Goal: Find specific page/section: Find specific page/section

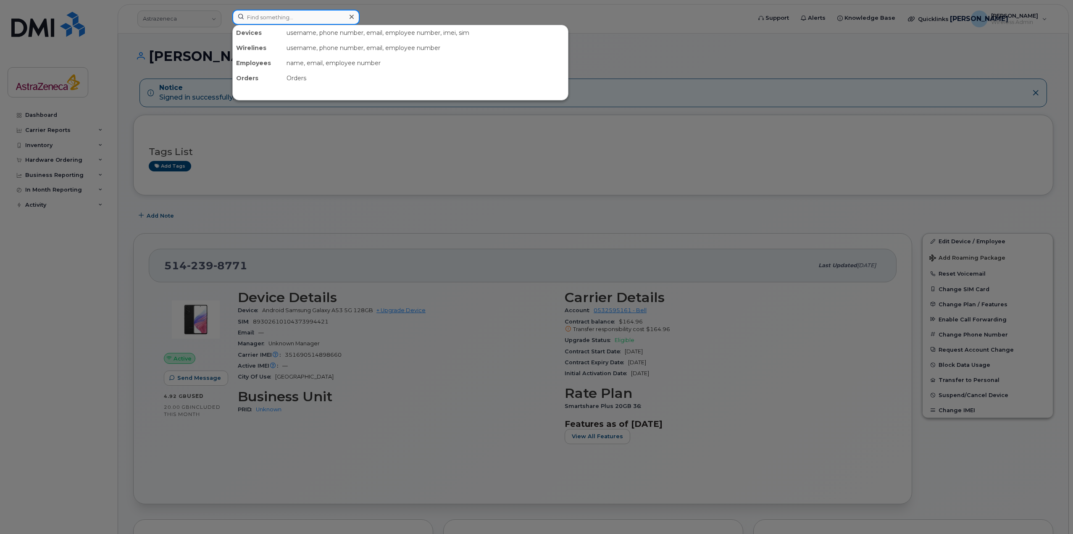
click at [288, 18] on input at bounding box center [295, 17] width 127 height 15
paste input "[PERSON_NAME]"
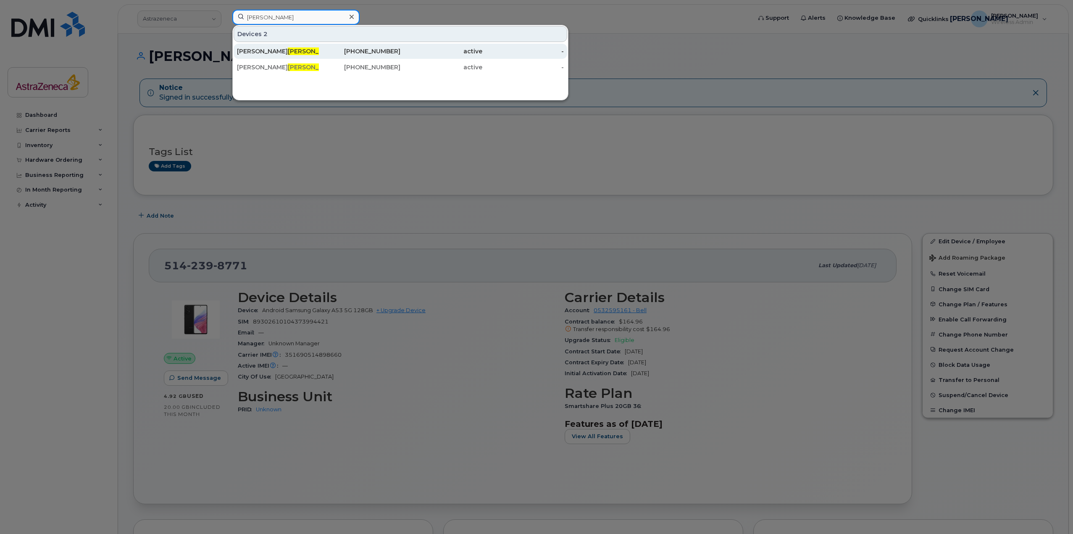
type input "[PERSON_NAME]"
drag, startPoint x: 275, startPoint y: 51, endPoint x: 320, endPoint y: 114, distance: 76.8
click at [288, 51] on span "[PERSON_NAME]" at bounding box center [313, 51] width 51 height 8
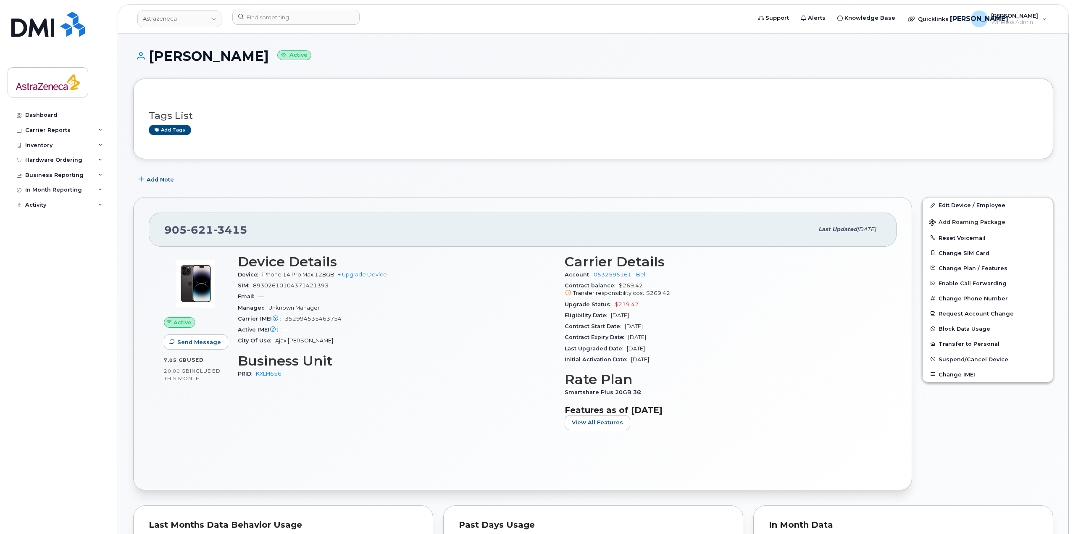
click at [624, 308] on div "Upgrade Status $219.42" at bounding box center [722, 304] width 317 height 11
